Goal: Navigation & Orientation: Go to known website

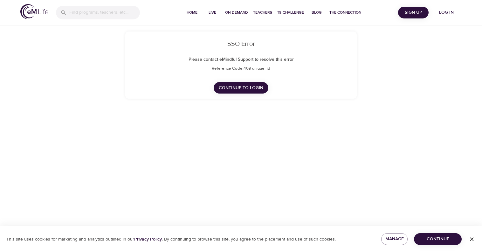
click at [240, 89] on span "Continue to Login" at bounding box center [241, 88] width 44 height 8
